Goal: Task Accomplishment & Management: Use online tool/utility

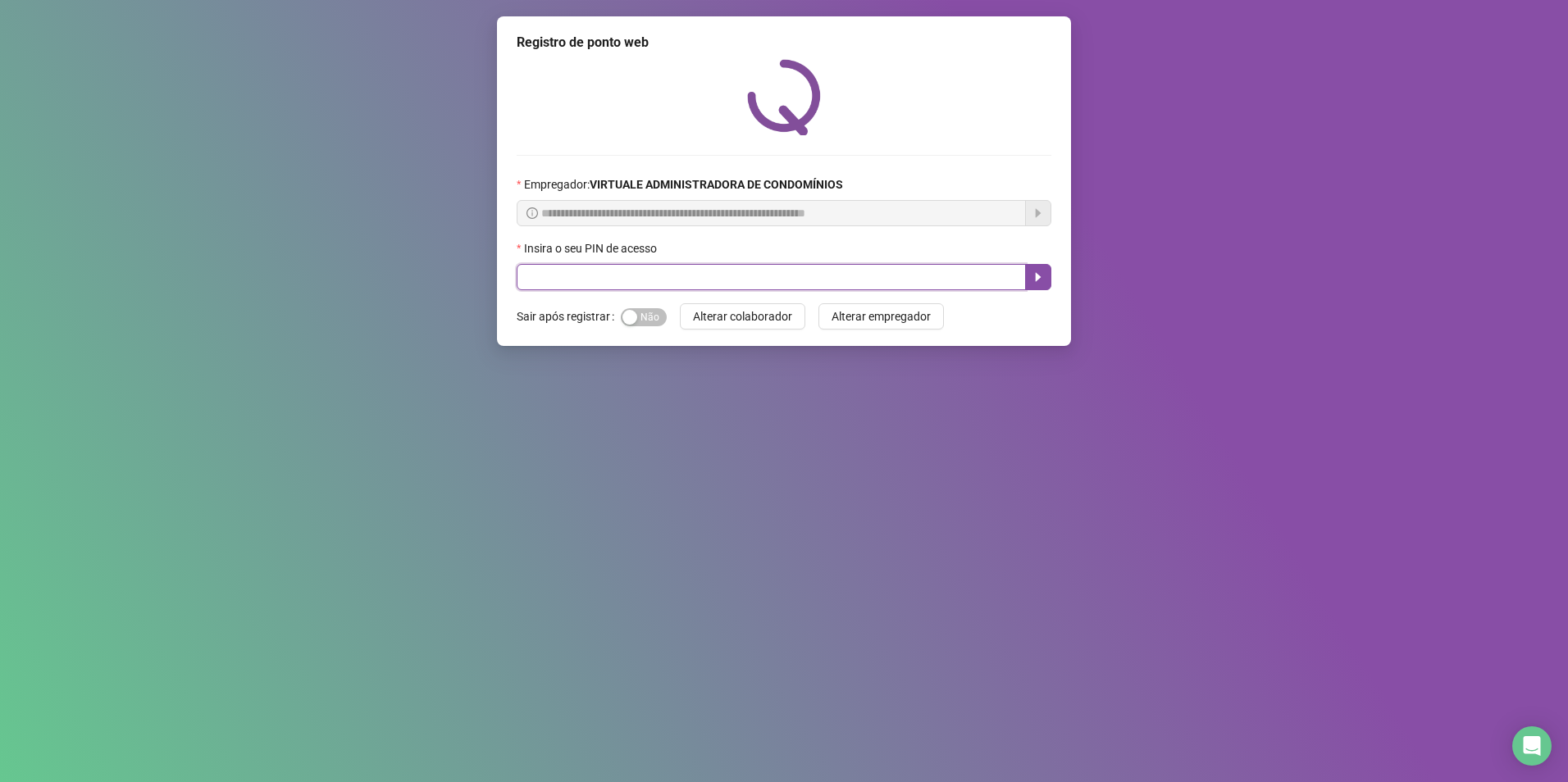
click at [929, 280] on input "text" at bounding box center [771, 276] width 509 height 26
type input "*****"
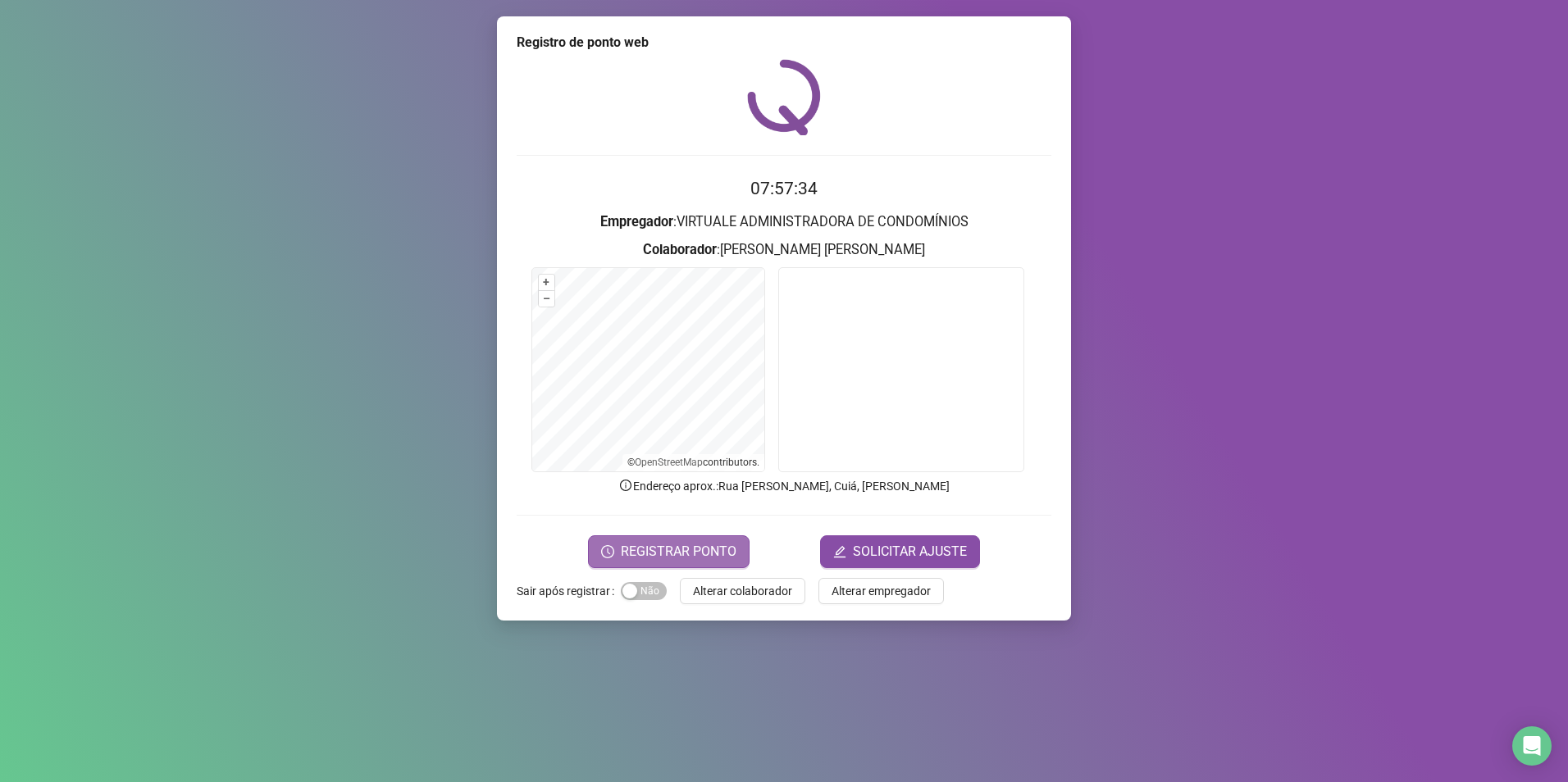
click at [727, 546] on span "REGISTRAR PONTO" at bounding box center [678, 551] width 116 height 19
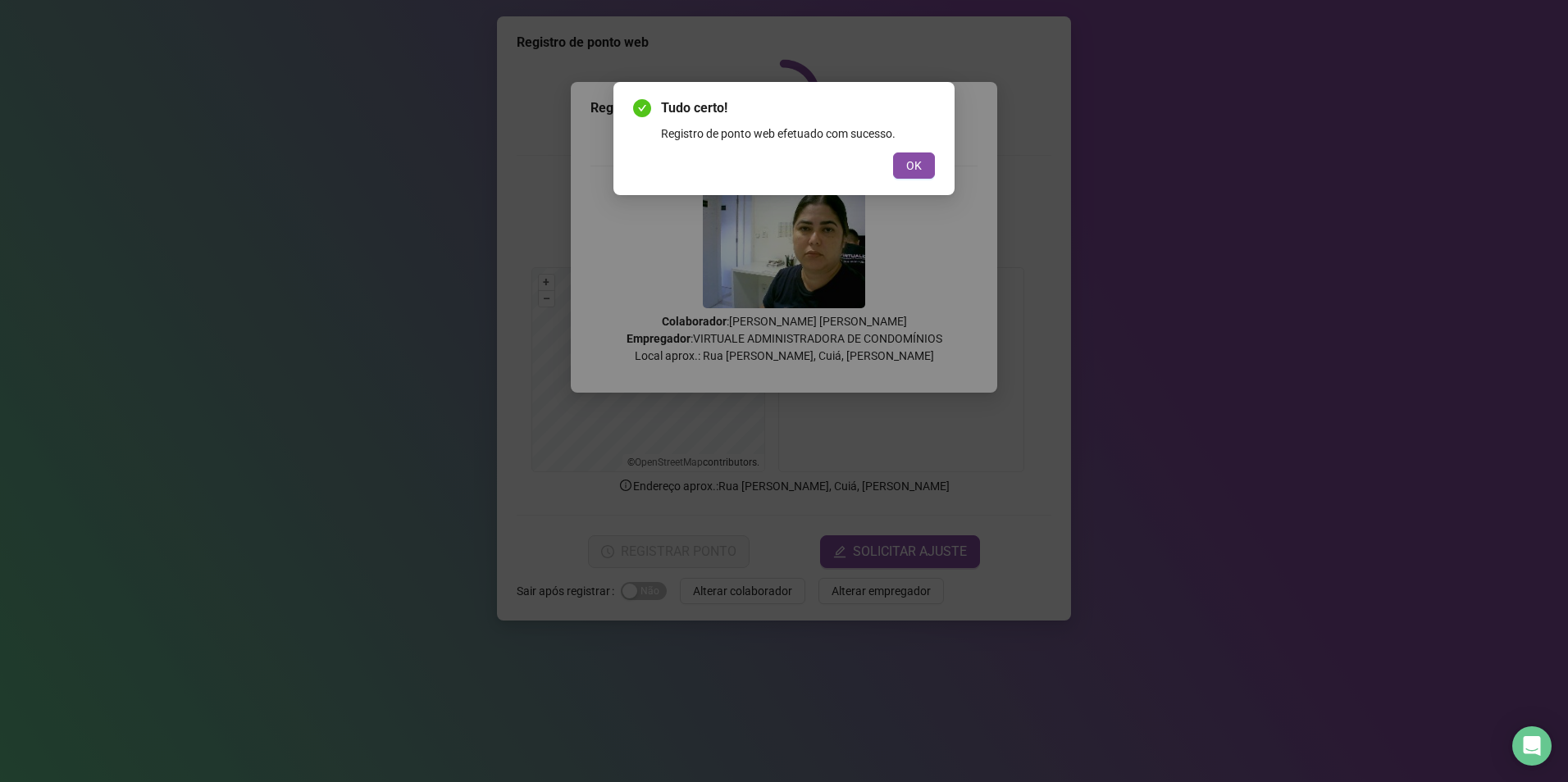
click at [933, 171] on button "OK" at bounding box center [913, 165] width 41 height 26
